Goal: Task Accomplishment & Management: Use online tool/utility

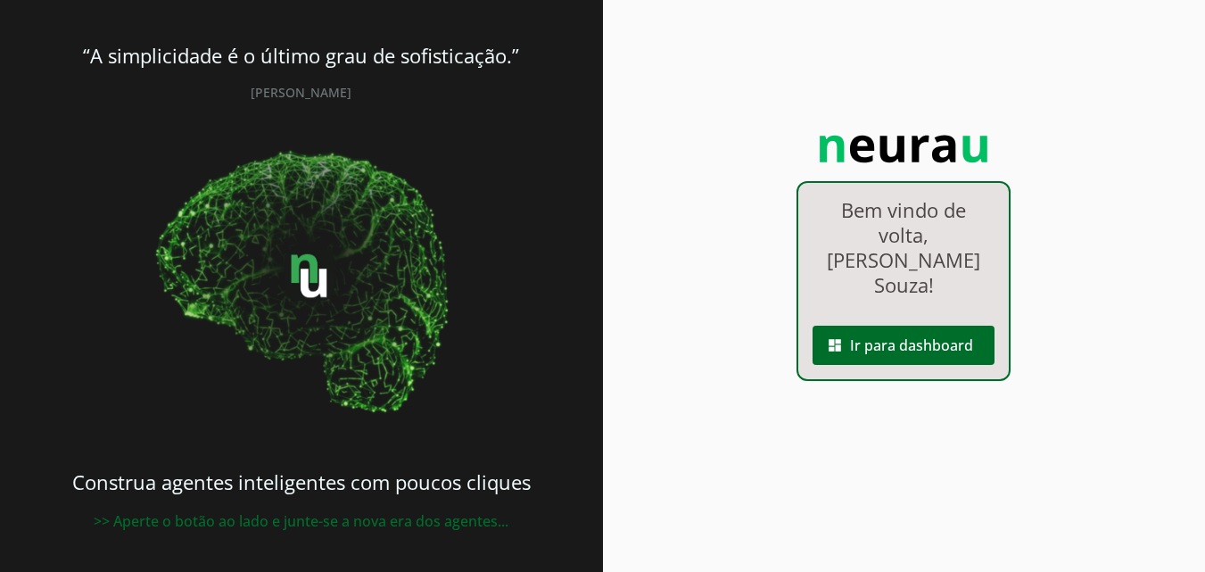
click at [949, 311] on link "dashboard Ir para dashboard" at bounding box center [903, 318] width 210 height 15
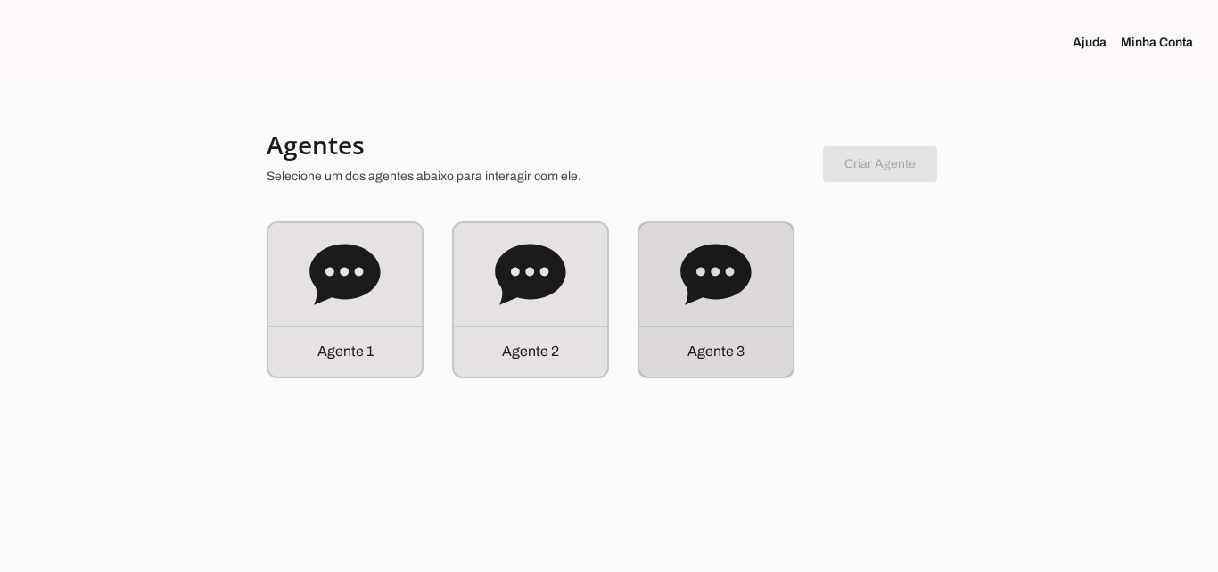
click at [711, 272] on icon at bounding box center [715, 273] width 70 height 61
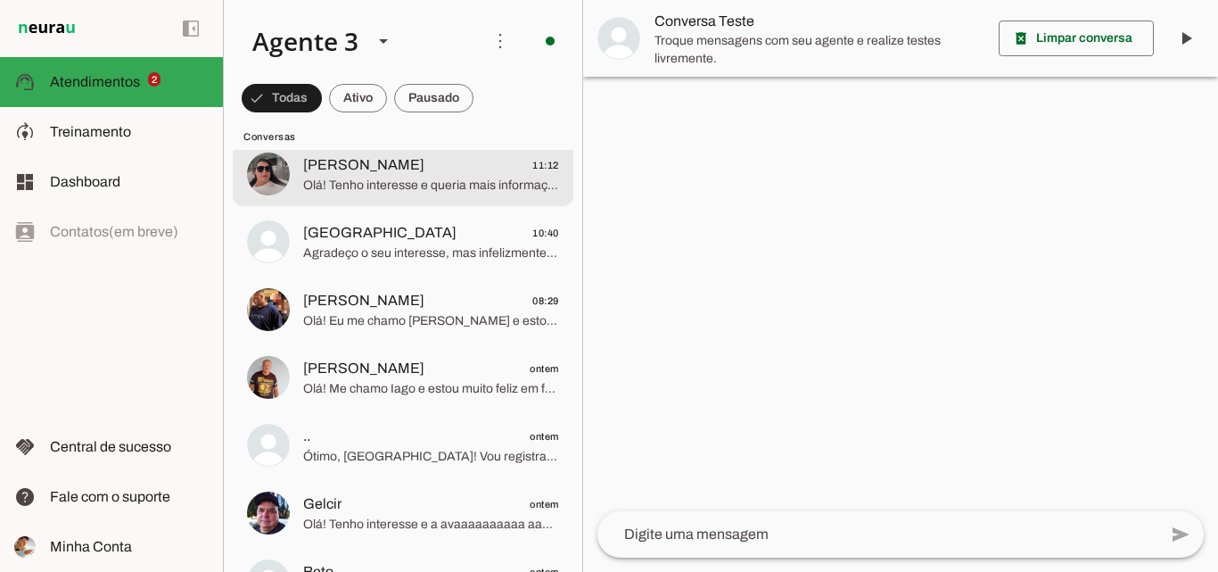
scroll to position [446, 0]
